Goal: Task Accomplishment & Management: Use online tool/utility

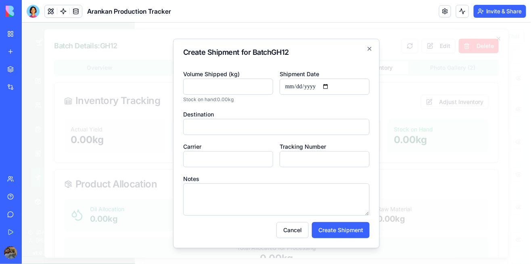
scroll to position [0, 66]
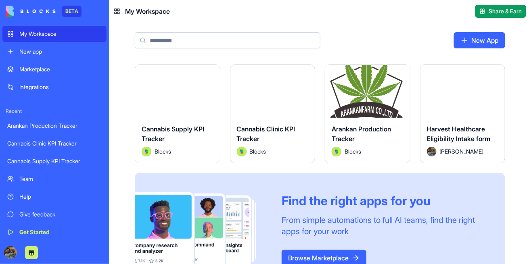
click at [464, 103] on div "Launch" at bounding box center [463, 91] width 85 height 53
